Goal: Information Seeking & Learning: Learn about a topic

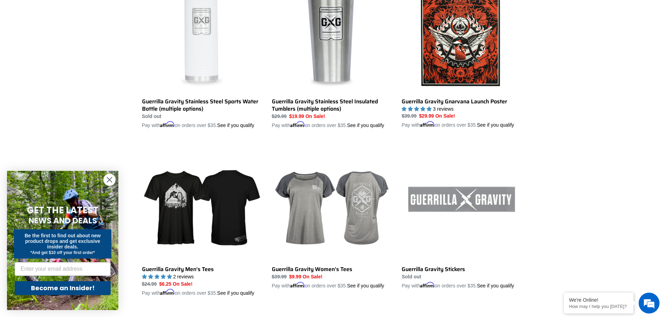
scroll to position [1219, 0]
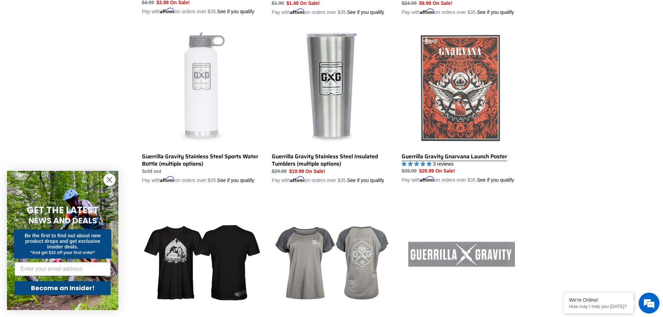
click at [461, 111] on link "Guerrilla Gravity Gnarvana Launch Poster" at bounding box center [461, 106] width 119 height 156
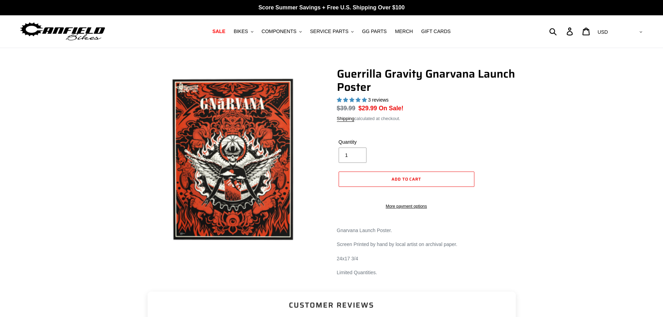
select select "highest-rating"
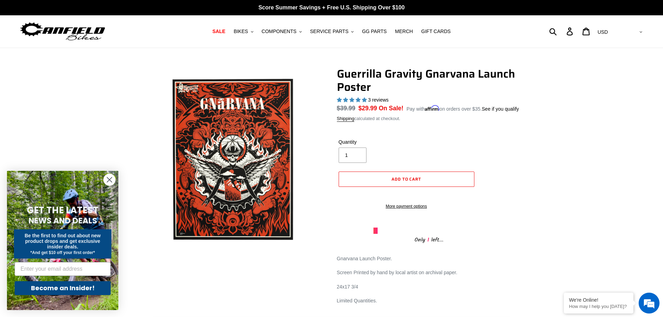
click at [107, 179] on circle "Close dialog" at bounding box center [109, 179] width 11 height 11
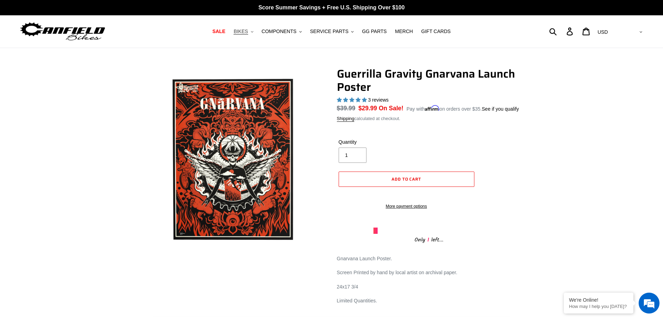
click at [248, 32] on span "BIKES" at bounding box center [241, 32] width 14 height 6
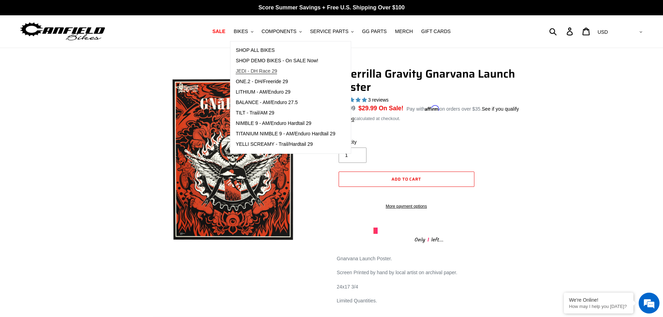
click at [273, 71] on span "JEDI - DH Race 29" at bounding box center [256, 71] width 41 height 6
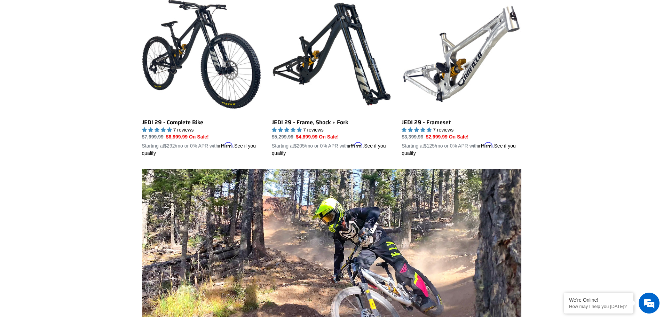
scroll to position [209, 0]
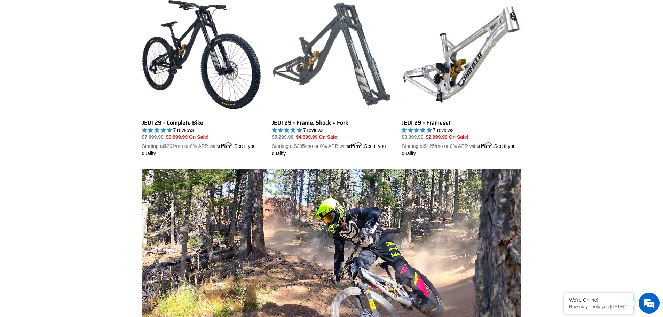
click at [311, 64] on link "JEDI 29 - Frame, Shock + Fork" at bounding box center [331, 76] width 119 height 163
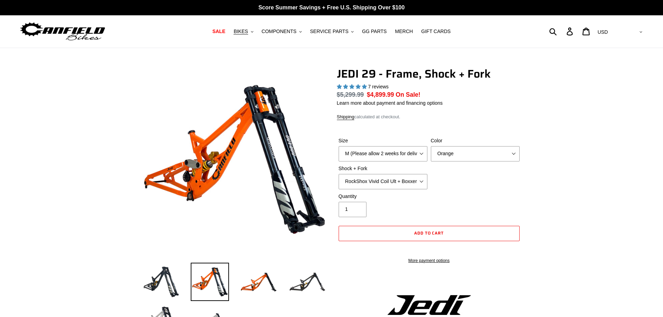
select select "highest-rating"
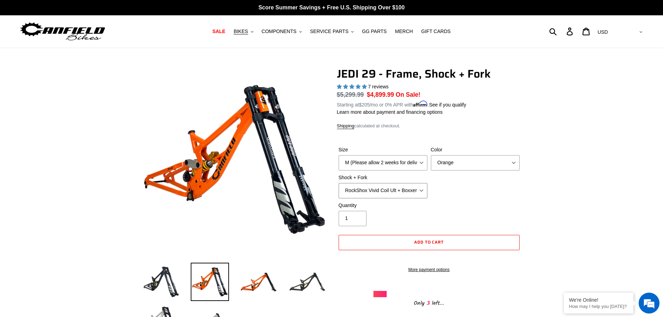
click at [422, 190] on select "RockShox Vivid Coil Ult + Boxxer RC2 C3 Ult Fox DHX2 250x75 + Fox 40 Float Grip…" at bounding box center [383, 190] width 89 height 15
click at [428, 189] on div "Shock + Fork RockShox Vivid Coil Ult + Boxxer RC2 C3 Ult Fox DHX2 250x75 + Fox …" at bounding box center [383, 186] width 92 height 24
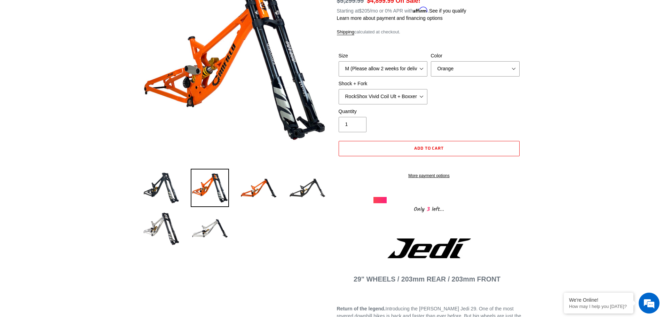
scroll to position [35, 0]
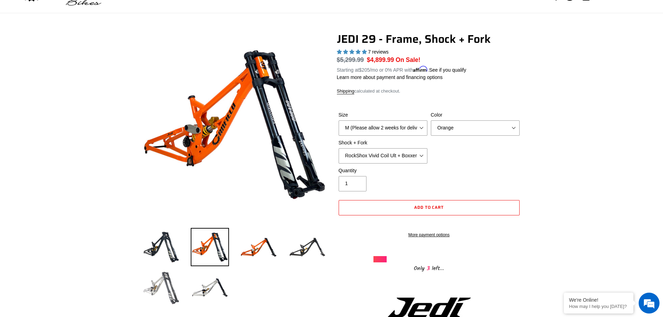
click at [164, 281] on img at bounding box center [161, 288] width 38 height 38
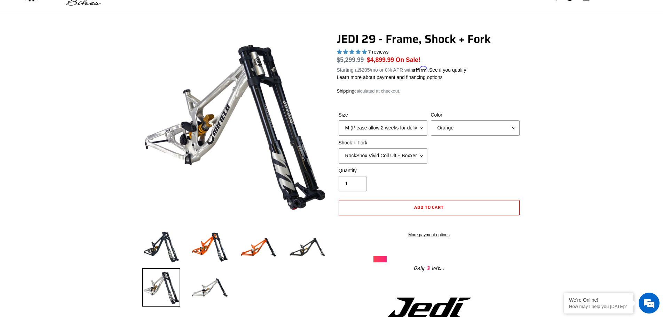
scroll to position [0, 0]
